Goal: Task Accomplishment & Management: Manage account settings

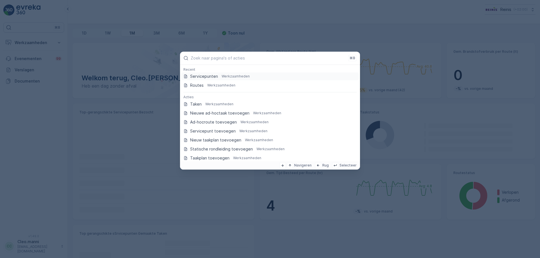
click at [211, 77] on p "Servicepunten" at bounding box center [204, 77] width 28 height 6
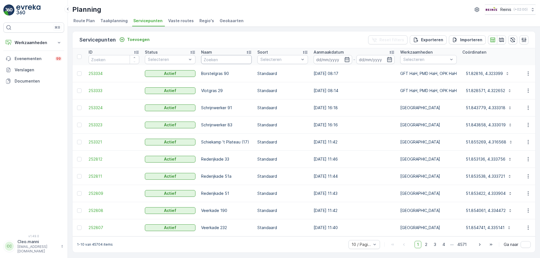
click at [219, 59] on input "text" at bounding box center [226, 59] width 51 height 9
type input "stations"
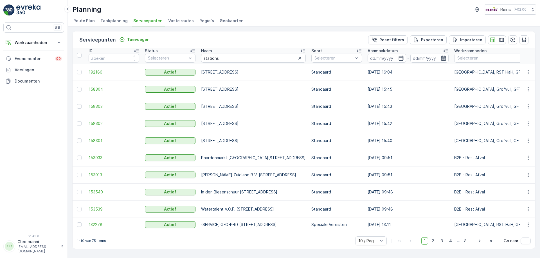
scroll to position [2, 0]
click at [525, 225] on icon "button" at bounding box center [528, 225] width 6 height 6
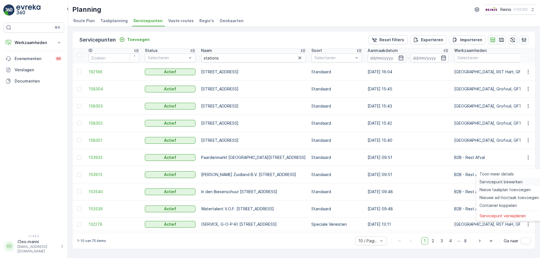
click at [500, 183] on span "Servicepunt bewerken" at bounding box center [501, 182] width 43 height 6
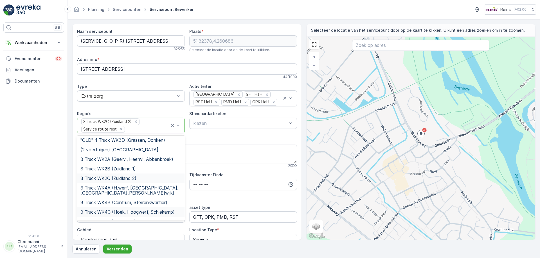
scroll to position [84, 0]
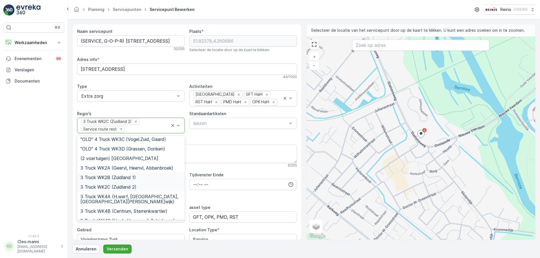
click at [129, 175] on span "3 Truck WK2B (Zuidland 1)" at bounding box center [107, 177] width 55 height 5
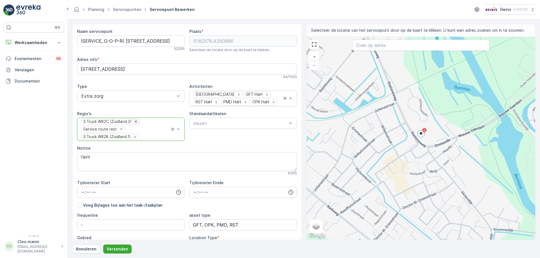
click at [136, 121] on icon "Remove 3 Truck WK2C (Zuidland 2)" at bounding box center [136, 122] width 4 height 4
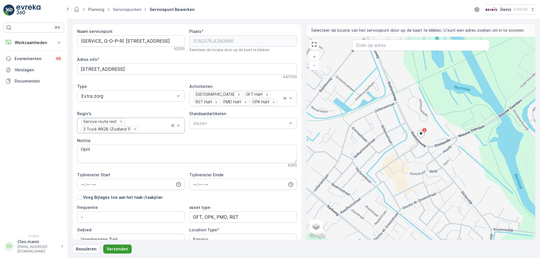
click at [123, 249] on p "Verzenden" at bounding box center [118, 250] width 22 height 6
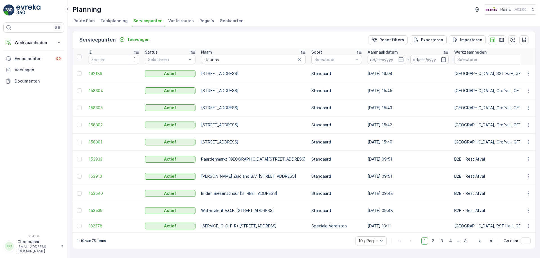
click at [183, 20] on span "Vaste routes" at bounding box center [181, 21] width 26 height 6
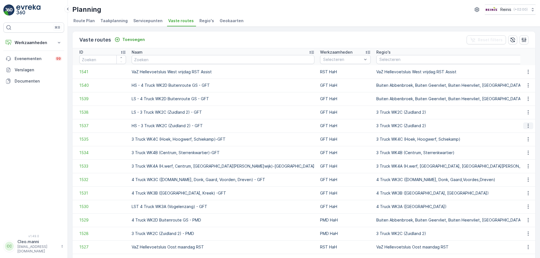
click at [528, 126] on icon "button" at bounding box center [528, 126] width 1 height 4
click at [505, 136] on span "Toon meer details" at bounding box center [503, 135] width 34 height 6
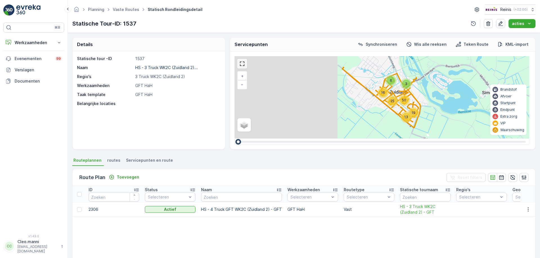
click at [241, 63] on link at bounding box center [242, 64] width 8 height 8
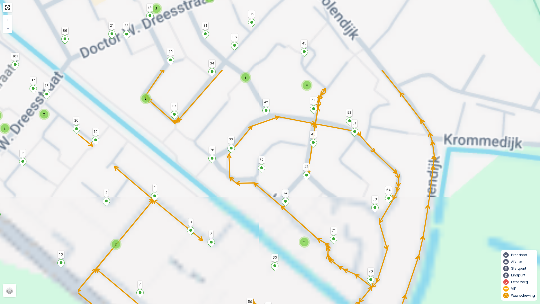
drag, startPoint x: 285, startPoint y: 174, endPoint x: 412, endPoint y: 262, distance: 154.7
click at [412, 258] on div "2 2 2 2 2 2 4 2 2 2 2 2 2 2 1 68 60 70 107 113 112 109 131 130 133 105 129 35 4…" at bounding box center [270, 152] width 540 height 304
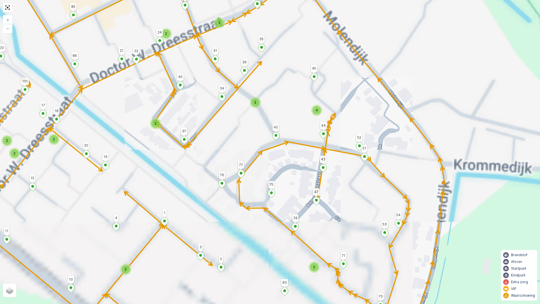
drag, startPoint x: 266, startPoint y: 167, endPoint x: 361, endPoint y: 302, distance: 165.1
click at [362, 258] on div "2 2 2 2 2 2 4 2 2 2 2 2 2 2 1 68 60 70 107 113 112 109 131 130 133 105 129 35 4…" at bounding box center [270, 152] width 540 height 304
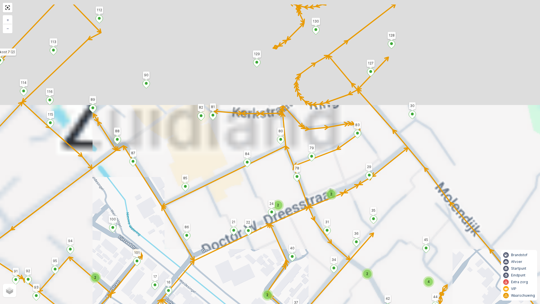
drag, startPoint x: 322, startPoint y: 244, endPoint x: 327, endPoint y: 254, distance: 11.0
click at [327, 254] on div "2 2 2 2 2 2 4 2 2 2 2 2 2 2 1 68 60 70 107 113 112 109 131 130 133 105 129 35 4…" at bounding box center [270, 152] width 540 height 304
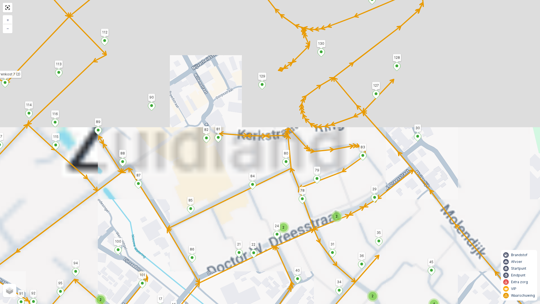
drag, startPoint x: 300, startPoint y: 226, endPoint x: 325, endPoint y: 296, distance: 74.8
click at [325, 258] on div "2 2 2 2 2 2 4 2 2 2 2 2 2 2 1 68 60 70 107 113 112 109 131 130 133 105 129 35 4…" at bounding box center [270, 152] width 540 height 304
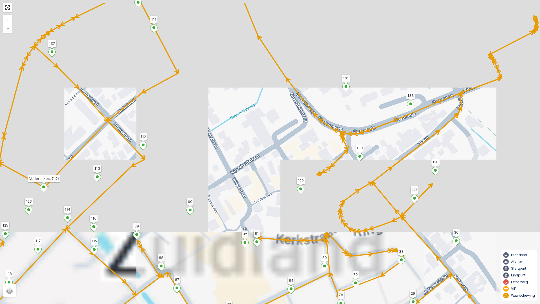
drag, startPoint x: 278, startPoint y: 200, endPoint x: 310, endPoint y: 269, distance: 76.5
click at [315, 258] on div "2 2 2 2 2 2 4 2 2 2 2 2 2 2 1 68 60 70 107 113 112 109 131 130 133 105 129 35 4…" at bounding box center [270, 152] width 540 height 304
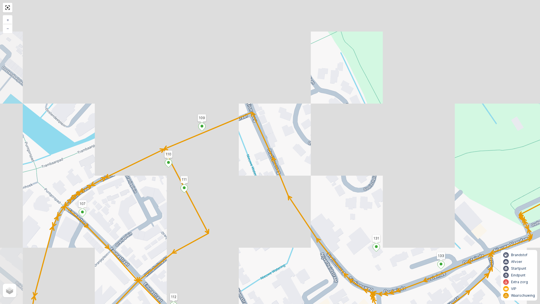
drag, startPoint x: 295, startPoint y: 197, endPoint x: 299, endPoint y: 278, distance: 80.8
click at [301, 258] on div "2 2 2 2 2 2 4 2 2 2 2 2 2 2 1 68 60 70 107 113 112 109 131 130 133 105 129 35 4…" at bounding box center [270, 152] width 540 height 304
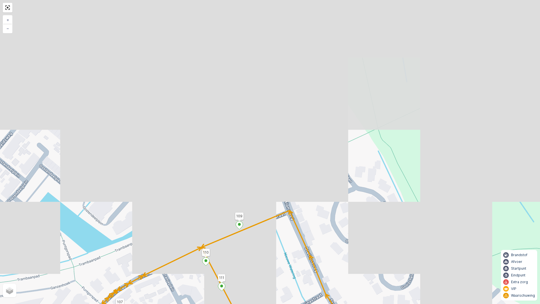
drag, startPoint x: 269, startPoint y: 207, endPoint x: 309, endPoint y: 286, distance: 88.7
click at [318, 258] on div "2 2 2 2 2 2 4 2 2 2 2 2 2 2 1 68 60 70 107 113 112 109 131 130 133 105 129 35 4…" at bounding box center [270, 152] width 540 height 304
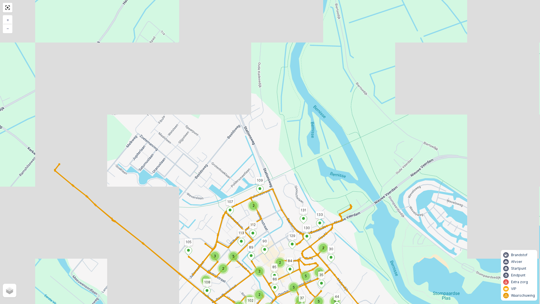
click at [303, 218] on ellipse at bounding box center [303, 218] width 3 height 3
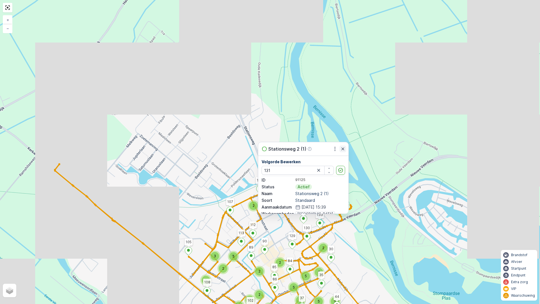
click at [343, 149] on icon "button" at bounding box center [342, 148] width 3 height 3
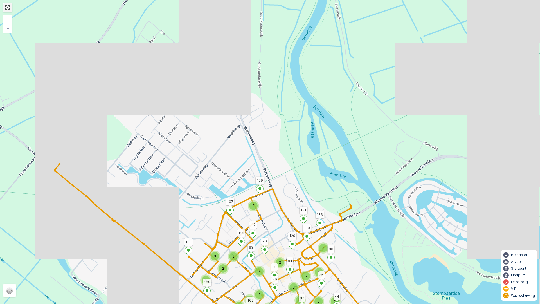
click at [10, 5] on link at bounding box center [7, 7] width 8 height 8
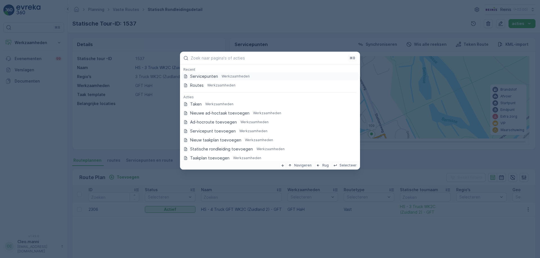
click at [203, 75] on p "Servicepunten" at bounding box center [204, 77] width 28 height 6
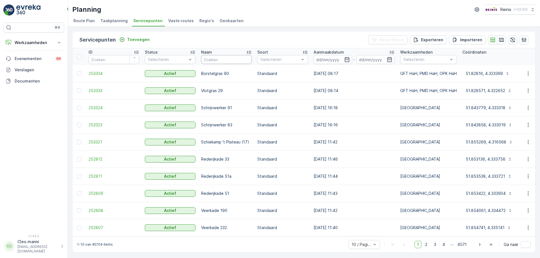
click at [222, 61] on input "text" at bounding box center [226, 59] width 51 height 9
type input "stastio"
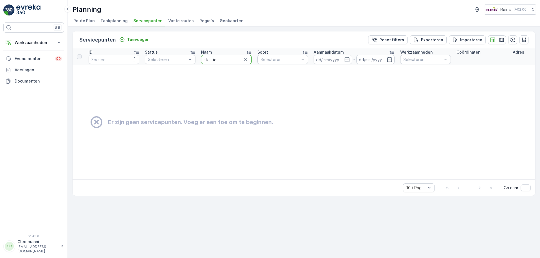
drag, startPoint x: 217, startPoint y: 59, endPoint x: 196, endPoint y: 61, distance: 21.2
type input "stations"
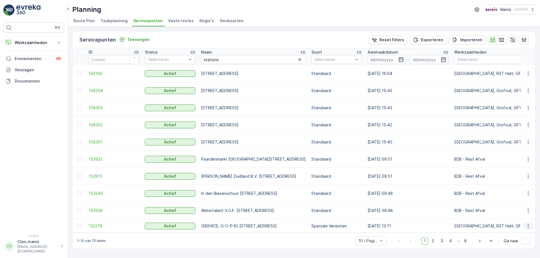
click at [528, 225] on icon "button" at bounding box center [528, 226] width 1 height 4
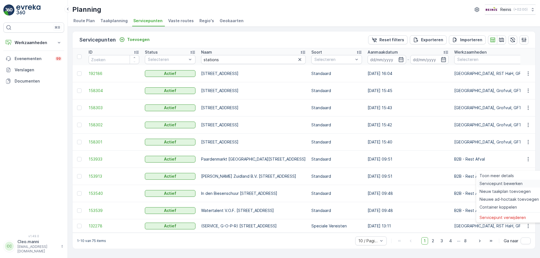
click at [502, 183] on span "Servicepunt bewerken" at bounding box center [501, 184] width 43 height 6
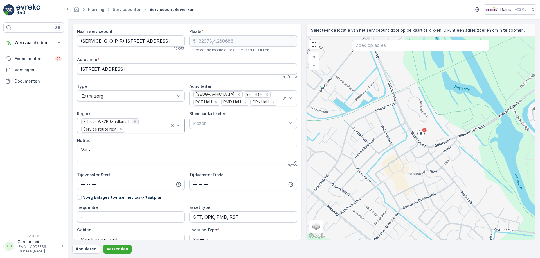
click at [137, 122] on icon "Remove 3 Truck WK2B (Zuidland 1)" at bounding box center [135, 122] width 4 height 4
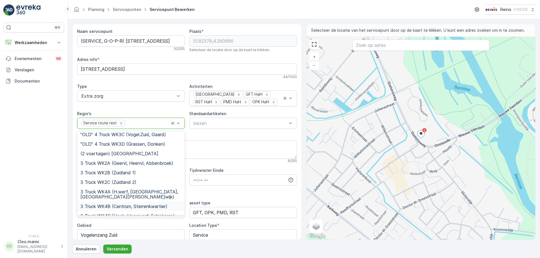
scroll to position [84, 0]
click at [125, 180] on span "3 Truck WK2C (Zuidland 2)" at bounding box center [108, 182] width 56 height 5
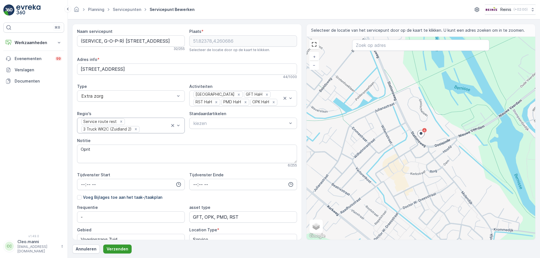
click at [119, 249] on p "Verzenden" at bounding box center [118, 250] width 22 height 6
